Goal: Task Accomplishment & Management: Use online tool/utility

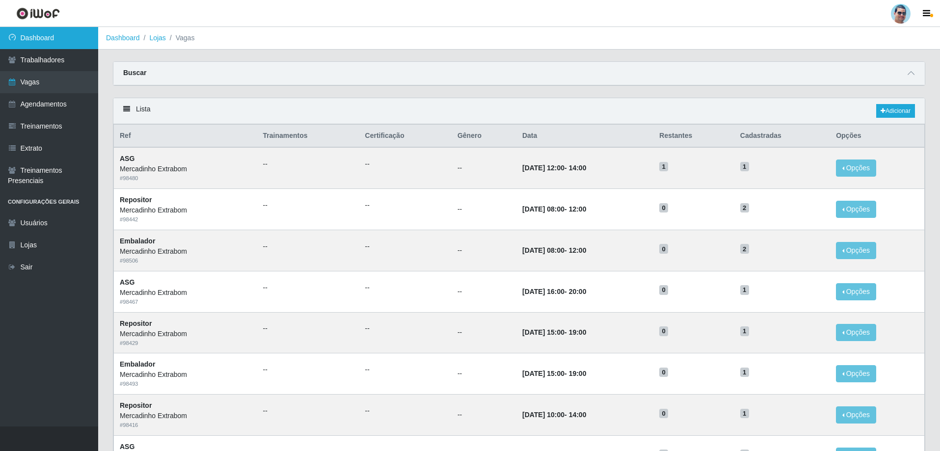
click at [62, 39] on link "Dashboard" at bounding box center [49, 38] width 98 height 22
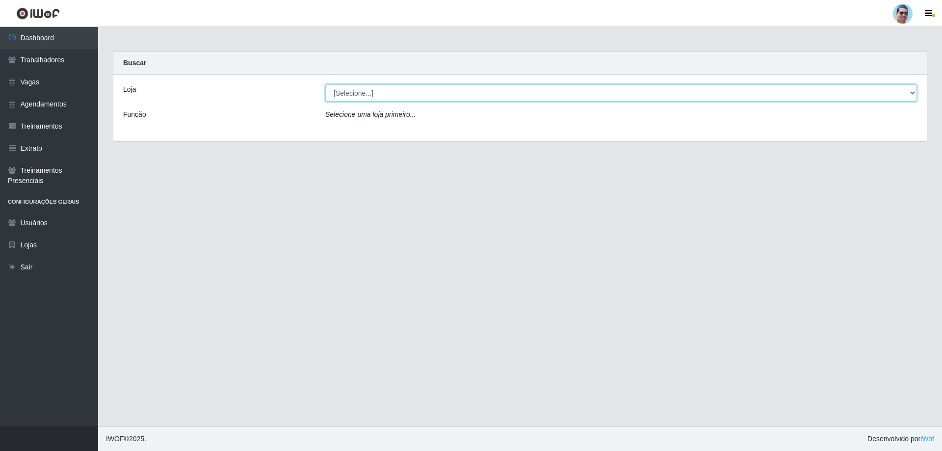
click at [356, 87] on select "[Selecione...] Mercadinho Extrabom" at bounding box center [621, 92] width 592 height 17
select select "175"
click at [325, 84] on select "[Selecione...] Mercadinho Extrabom" at bounding box center [621, 92] width 592 height 17
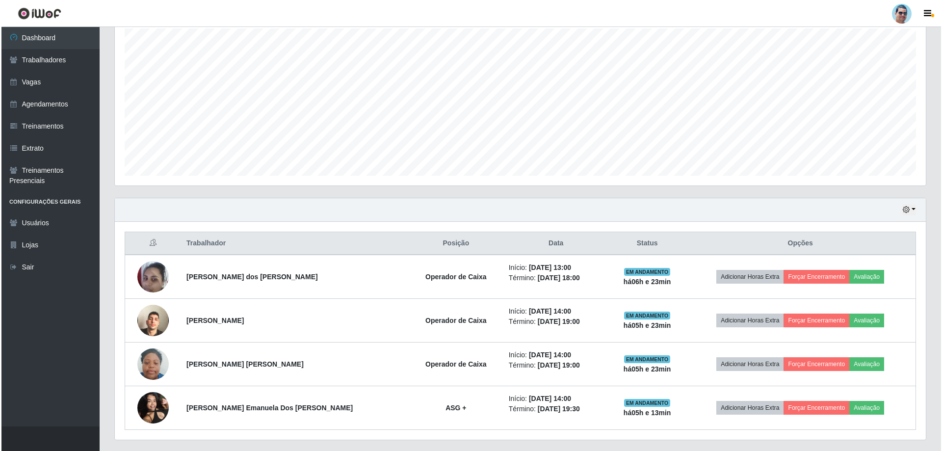
scroll to position [169, 0]
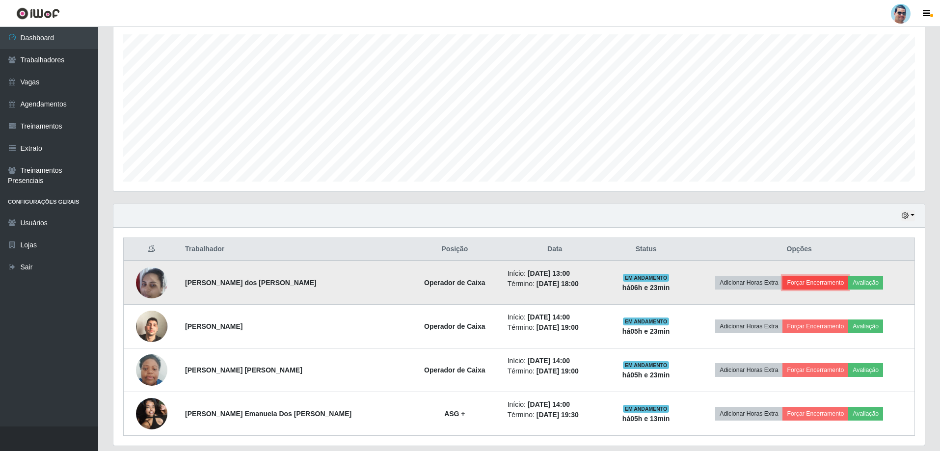
click at [369, 283] on button "Forçar Encerramento" at bounding box center [815, 283] width 66 height 14
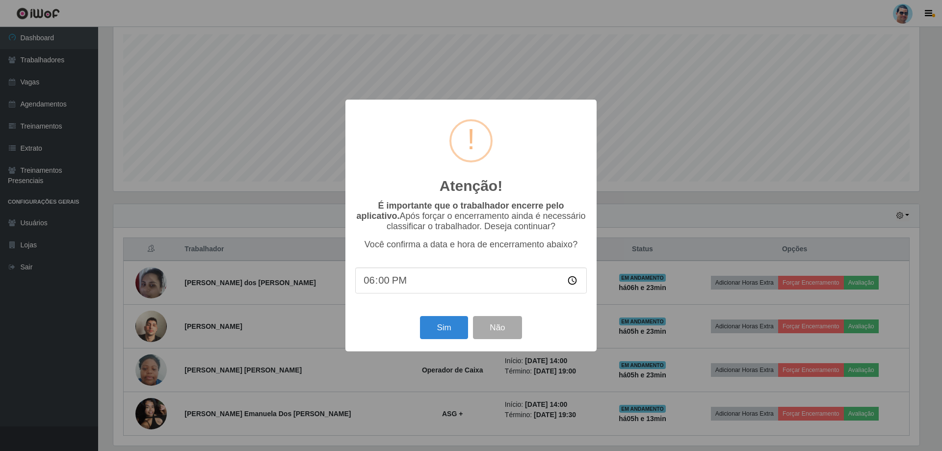
click at [369, 282] on input "18:00" at bounding box center [471, 281] width 232 height 26
type input "18:10"
click at [369, 294] on button "Sim" at bounding box center [444, 327] width 48 height 23
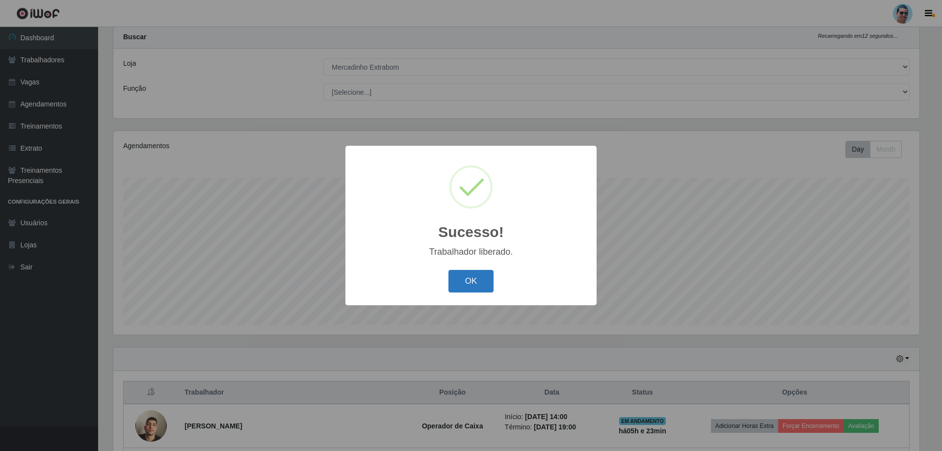
click at [369, 292] on button "OK" at bounding box center [472, 281] width 46 height 23
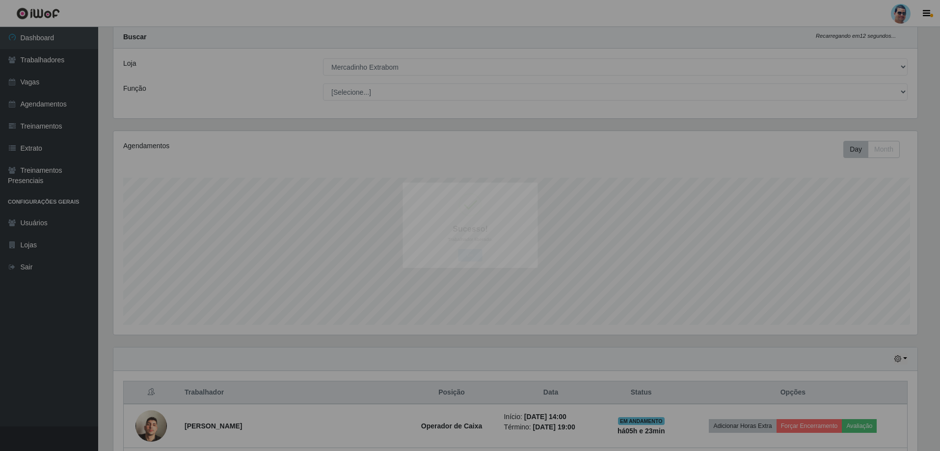
scroll to position [204, 811]
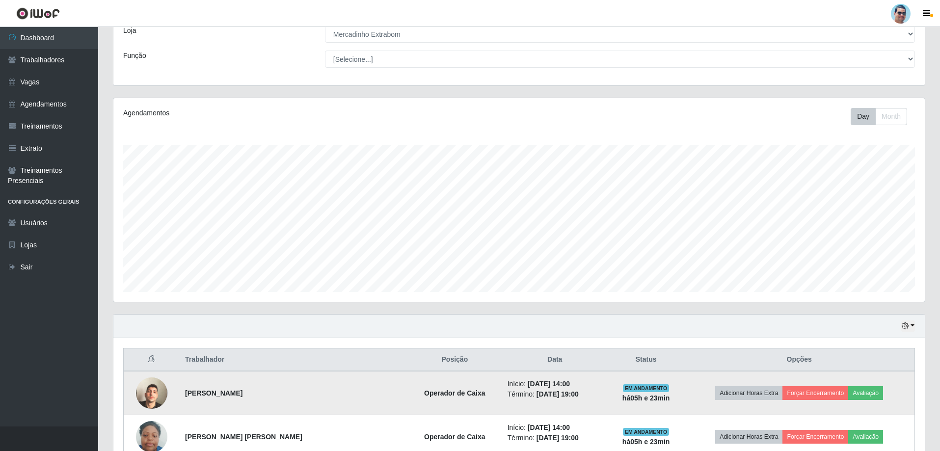
drag, startPoint x: 625, startPoint y: 387, endPoint x: 628, endPoint y: 394, distance: 7.5
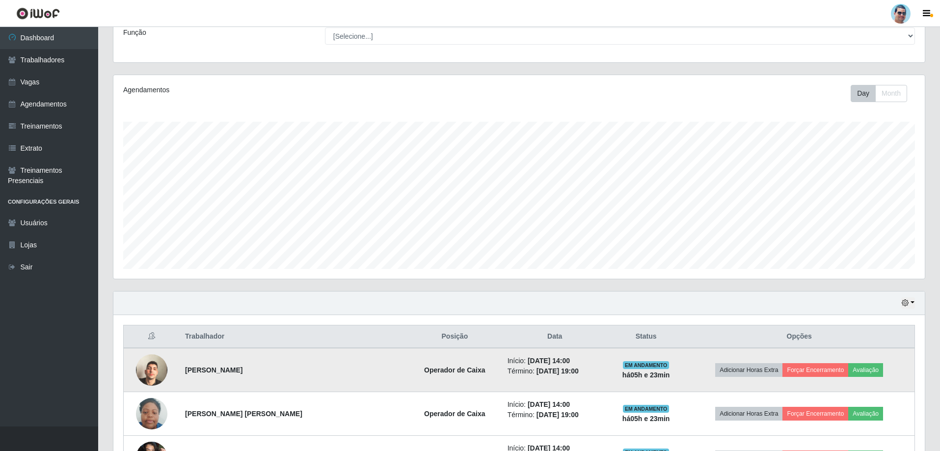
scroll to position [84, 0]
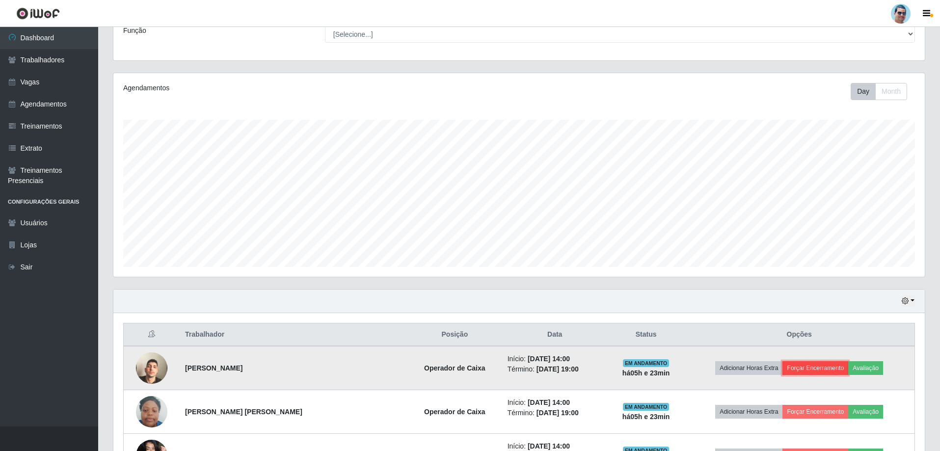
click at [369, 294] on button "Forçar Encerramento" at bounding box center [815, 368] width 66 height 14
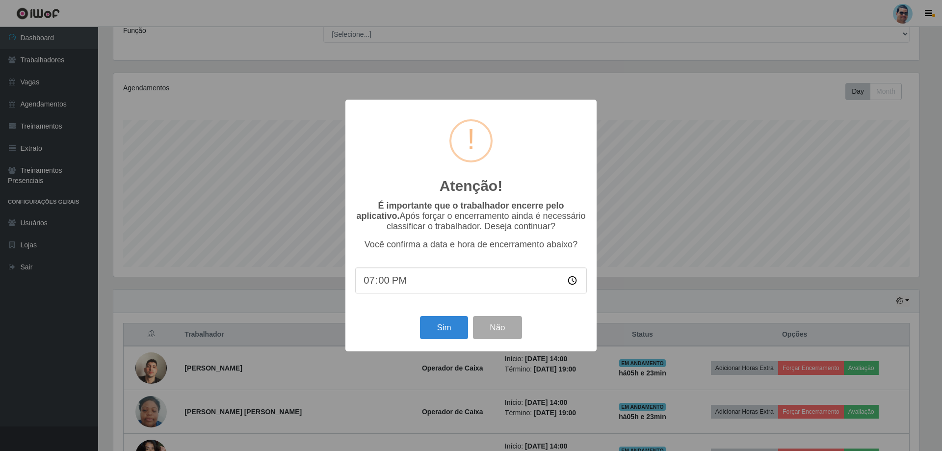
click at [369, 287] on input "19:00" at bounding box center [471, 281] width 232 height 26
type input "19:10"
click at [369, 294] on button "Sim" at bounding box center [444, 327] width 48 height 23
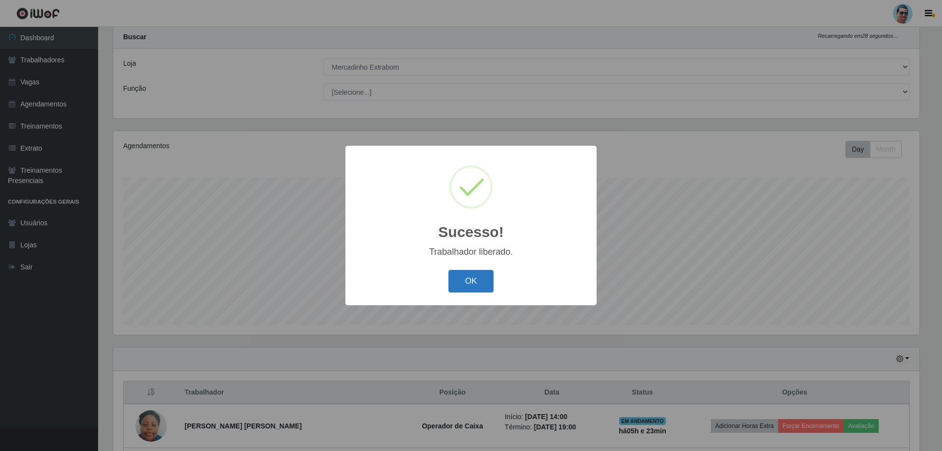
click at [369, 283] on button "OK" at bounding box center [472, 281] width 46 height 23
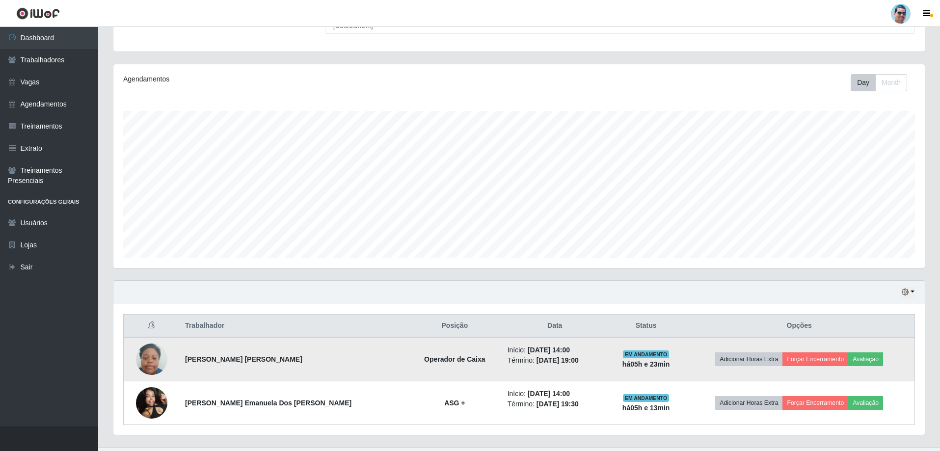
scroll to position [113, 0]
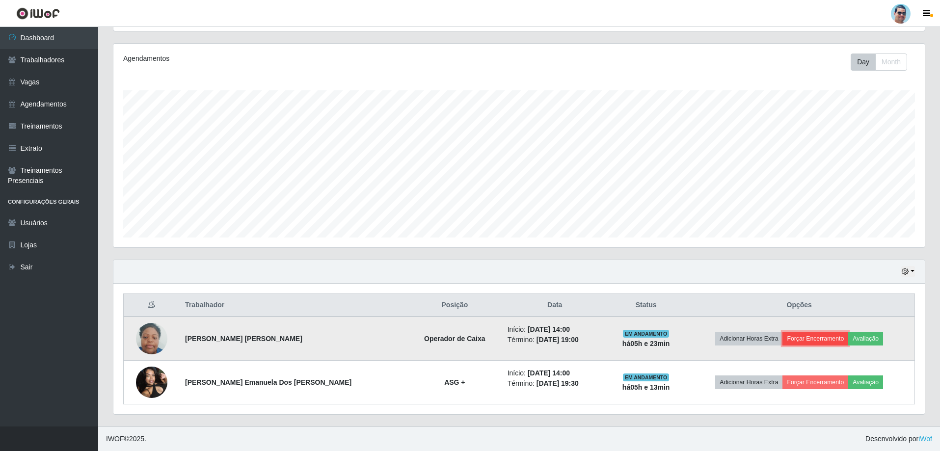
click at [369, 294] on button "Forçar Encerramento" at bounding box center [815, 339] width 66 height 14
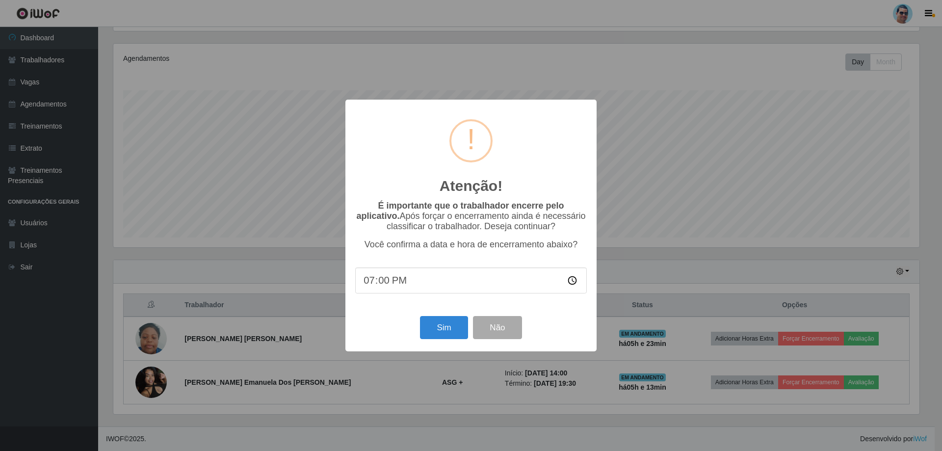
click at [369, 283] on input "19:00" at bounding box center [471, 281] width 232 height 26
type input "19:15"
click at [369, 294] on button "Sim" at bounding box center [444, 327] width 48 height 23
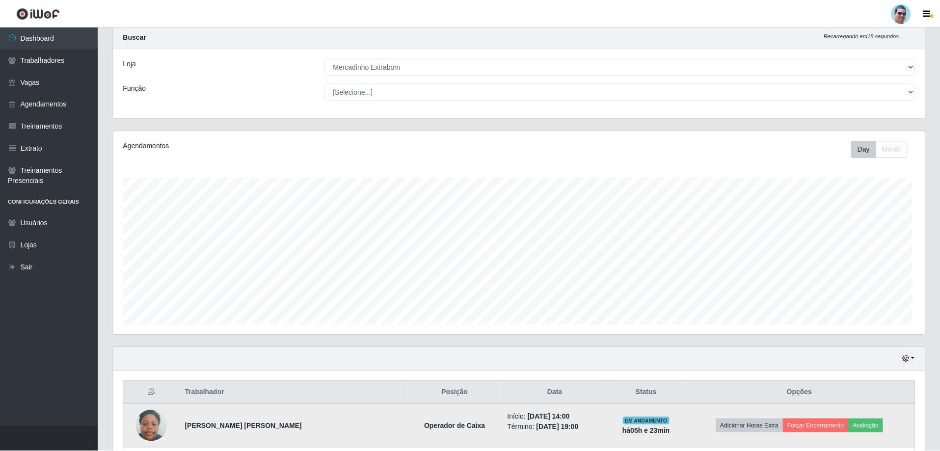
scroll to position [0, 0]
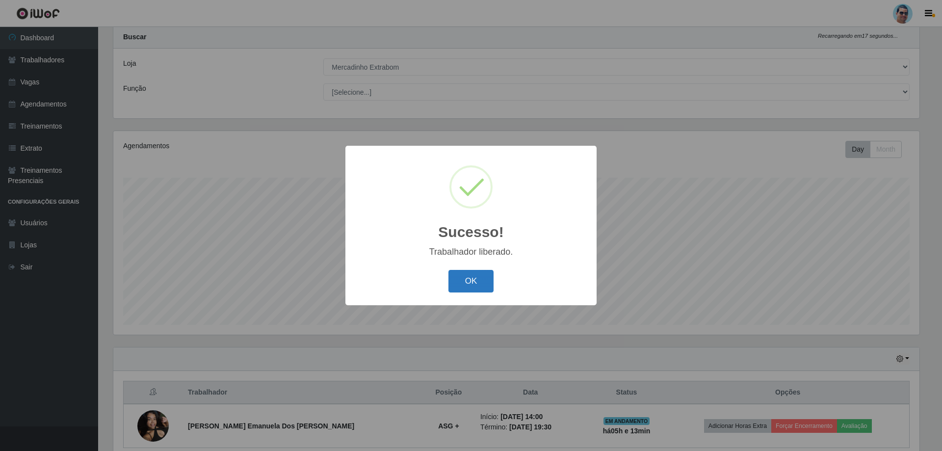
click at [369, 277] on button "OK" at bounding box center [472, 281] width 46 height 23
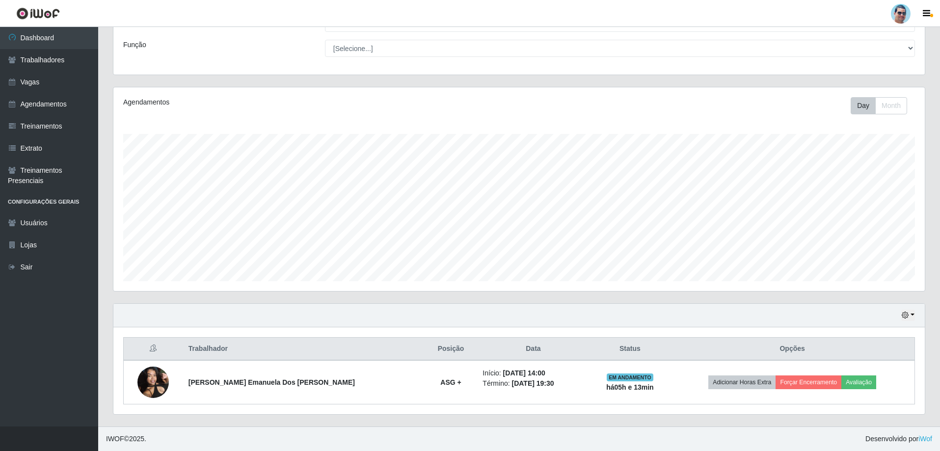
click at [369, 294] on th "Opções" at bounding box center [792, 349] width 244 height 23
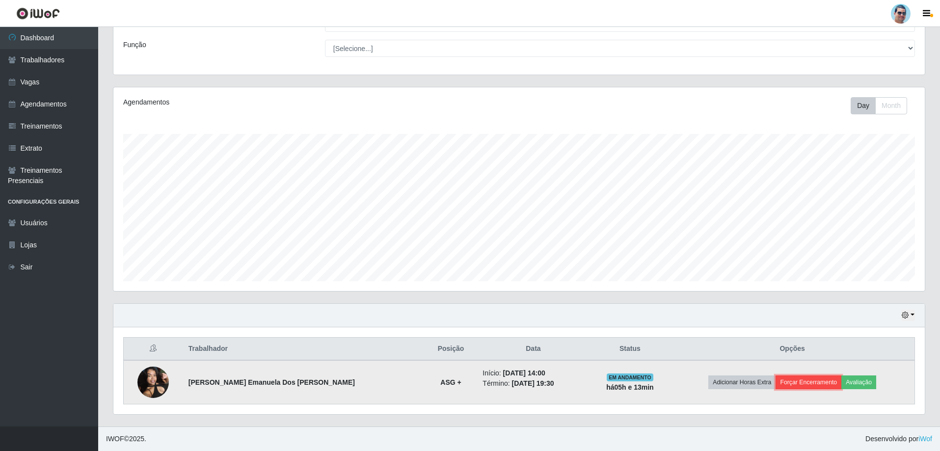
click at [369, 294] on button "Forçar Encerramento" at bounding box center [809, 382] width 66 height 14
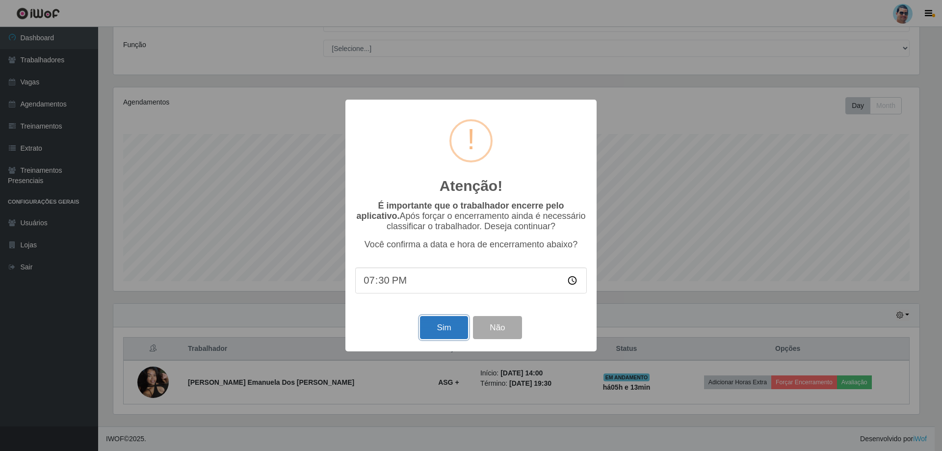
click at [369, 294] on button "Sim" at bounding box center [444, 327] width 48 height 23
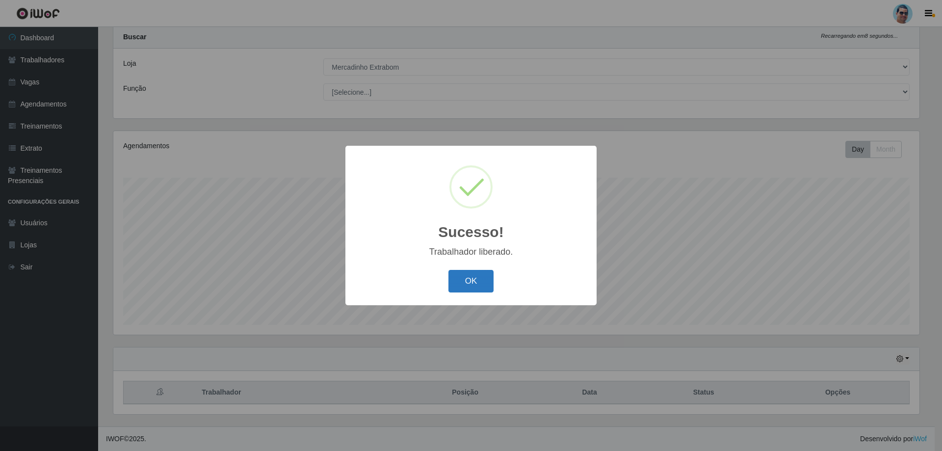
click at [369, 276] on button "OK" at bounding box center [472, 281] width 46 height 23
